Goal: Complete application form

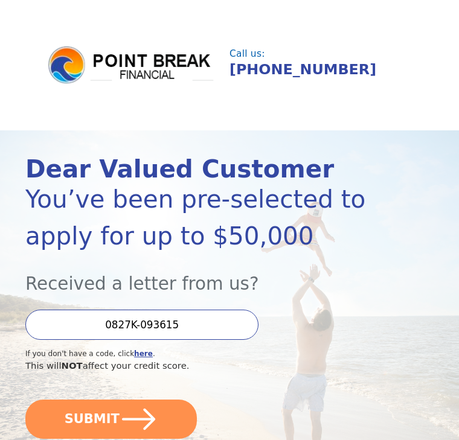
click at [146, 414] on icon "submit" at bounding box center [139, 419] width 38 height 38
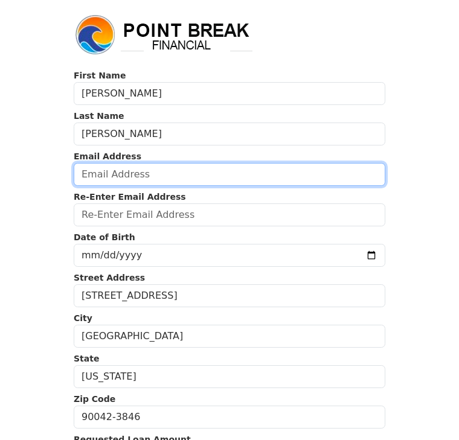
click at [179, 176] on input "email" at bounding box center [230, 174] width 312 height 23
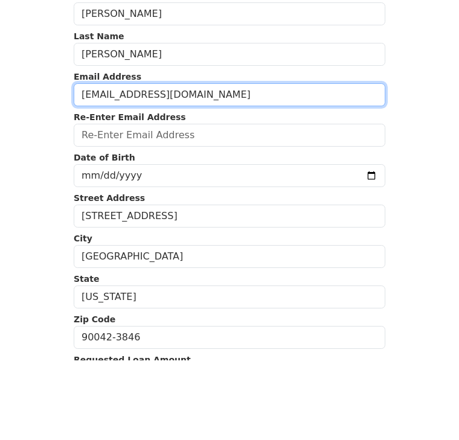
type input "mfzepeda75@hotmail.com"
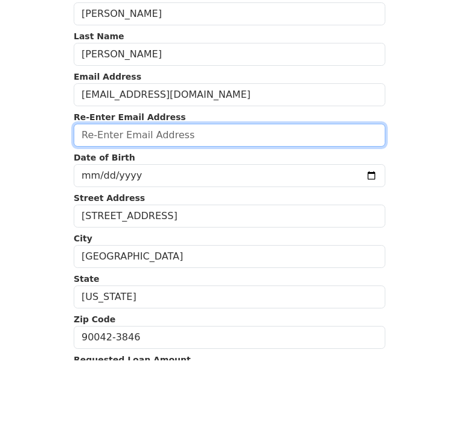
click at [218, 203] on input "email" at bounding box center [230, 214] width 312 height 23
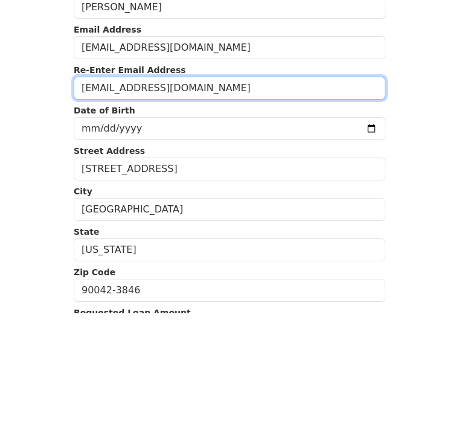
type input "mfzepeda75@hotmail.com"
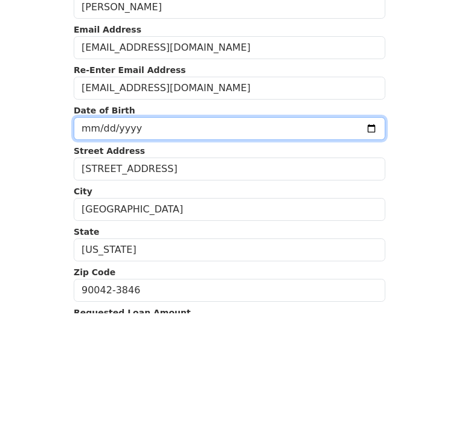
click at [176, 244] on input "date" at bounding box center [230, 255] width 312 height 23
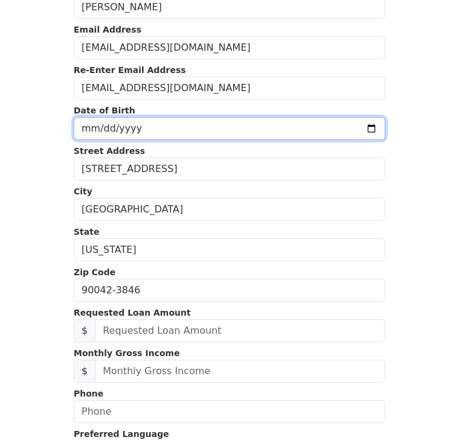
type input "1975-03-11"
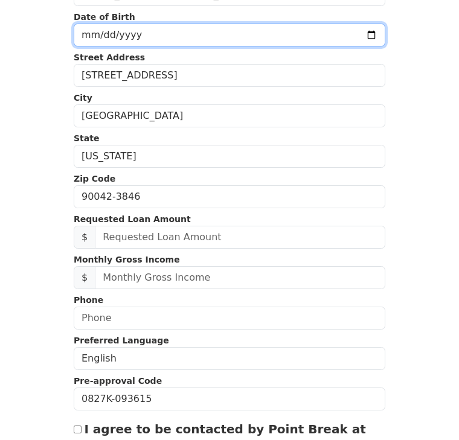
scroll to position [220, 0]
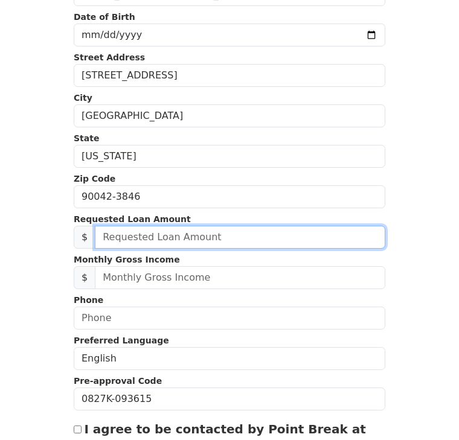
click at [236, 249] on input "text" at bounding box center [240, 237] width 290 height 23
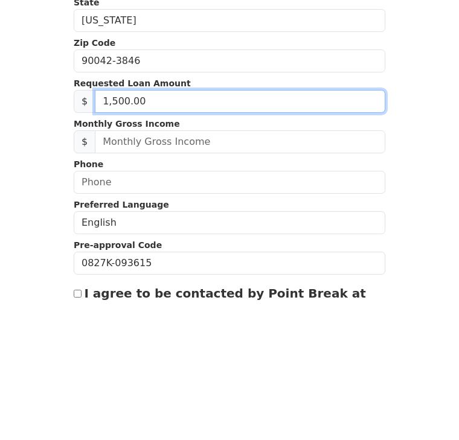
type input "15,000.00"
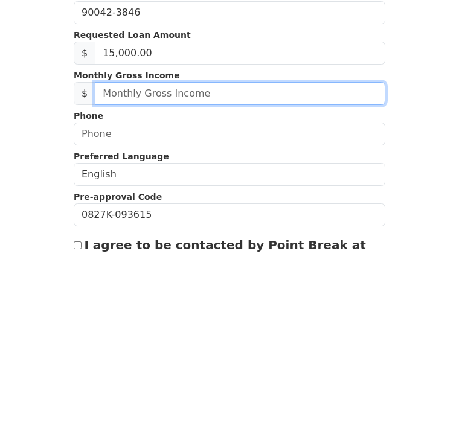
click at [222, 266] on input "text" at bounding box center [240, 277] width 290 height 23
type input "69,000.00"
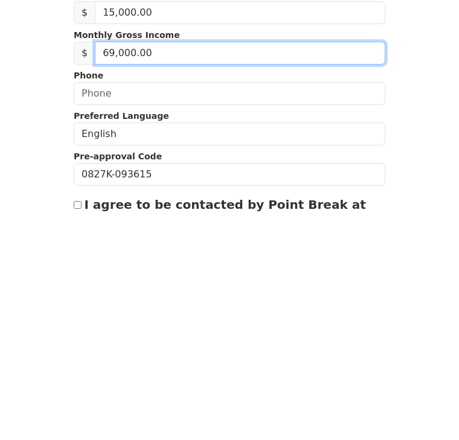
scroll to position [224, 0]
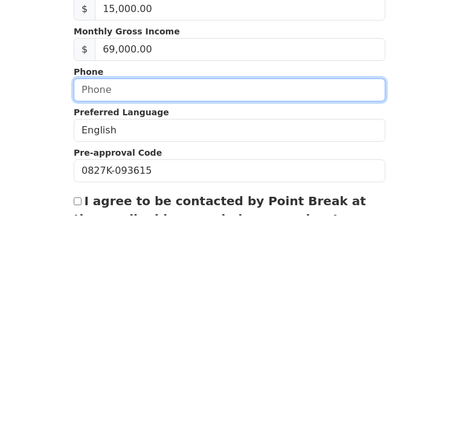
click at [189, 303] on input "text" at bounding box center [230, 314] width 312 height 23
type input "(323) 509-8504"
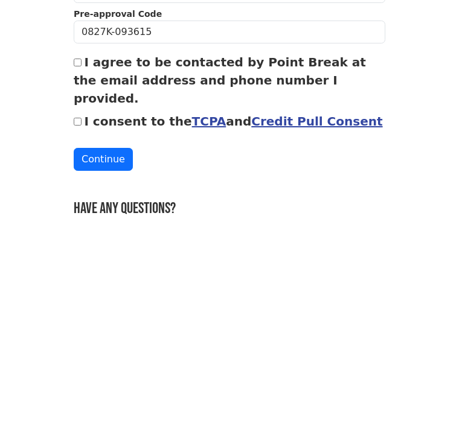
scroll to position [364, 0]
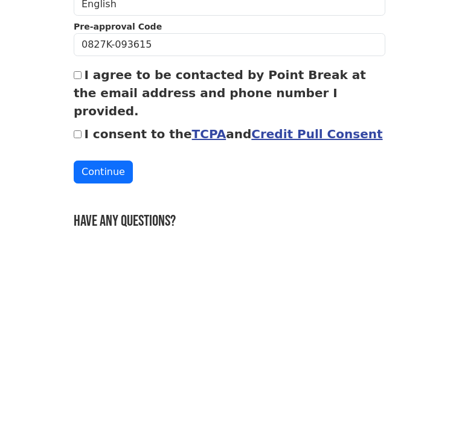
click at [87, 278] on label "I agree to be contacted by Point Break at the email address and phone number I …" at bounding box center [220, 303] width 292 height 51
click at [82, 282] on input "I agree to be contacted by Point Break at the email address and phone number I …" at bounding box center [78, 286] width 8 height 8
checkbox input "true"
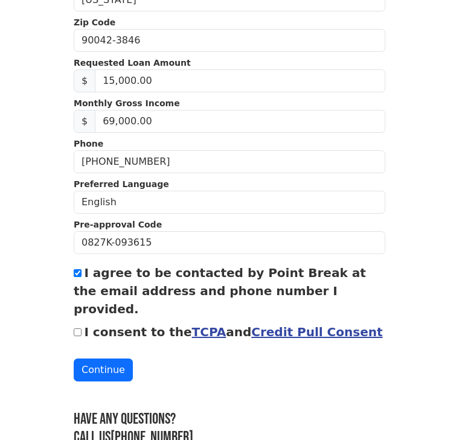
click at [85, 325] on label "I consent to the TCPA and Credit Pull Consent" at bounding box center [233, 332] width 298 height 14
click at [82, 328] on input "I consent to the TCPA and Credit Pull Consent" at bounding box center [78, 332] width 8 height 8
checkbox input "true"
click at [109, 359] on button "Continue" at bounding box center [103, 370] width 59 height 23
